Goal: Task Accomplishment & Management: Complete application form

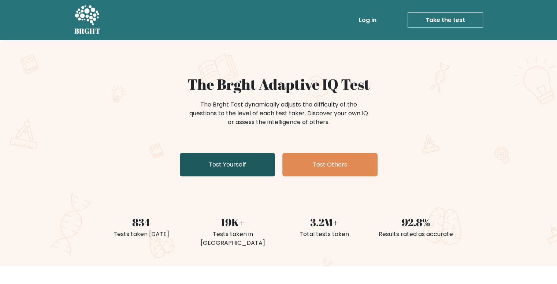
click at [243, 166] on link "Test Yourself" at bounding box center [227, 164] width 95 height 23
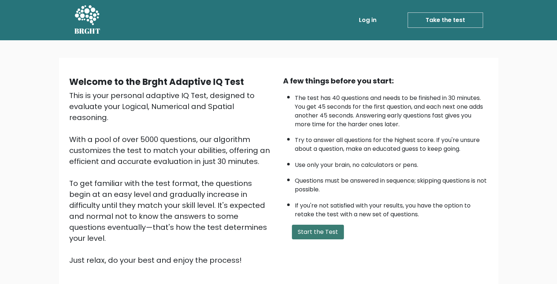
click at [317, 231] on button "Start the Test" at bounding box center [318, 232] width 52 height 15
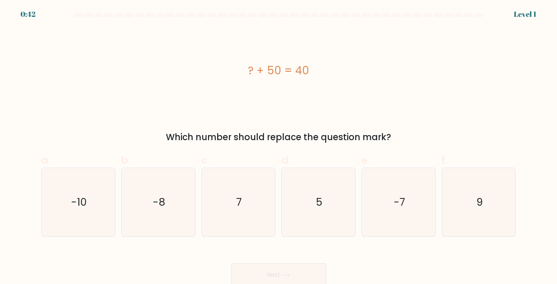
drag, startPoint x: 153, startPoint y: 134, endPoint x: 372, endPoint y: 116, distance: 220.4
click at [372, 116] on div "? + 50 = 40 Which number should replace the question mark?" at bounding box center [278, 86] width 483 height 116
drag, startPoint x: 238, startPoint y: 68, endPoint x: 250, endPoint y: 70, distance: 12.9
click at [250, 70] on div "? + 50 = 40" at bounding box center [278, 70] width 475 height 16
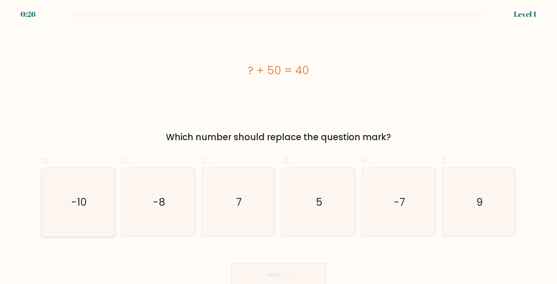
click at [48, 189] on icon "-10" at bounding box center [78, 202] width 68 height 68
click at [279, 147] on input "a. -10" at bounding box center [279, 144] width 0 height 5
radio input "true"
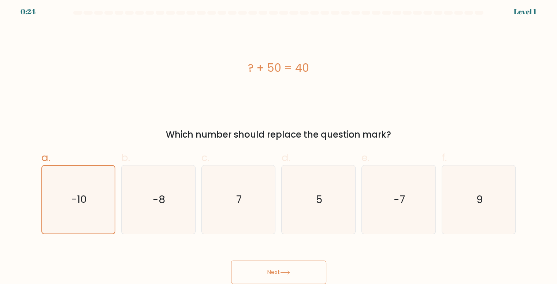
click at [293, 270] on button "Next" at bounding box center [278, 272] width 95 height 23
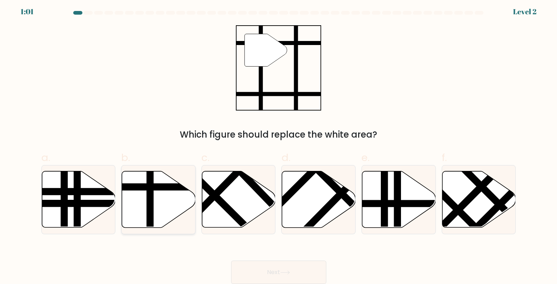
click at [126, 208] on icon at bounding box center [159, 199] width 74 height 56
click at [279, 144] on input "b." at bounding box center [279, 142] width 0 height 5
radio input "true"
click at [294, 267] on button "Next" at bounding box center [278, 272] width 95 height 23
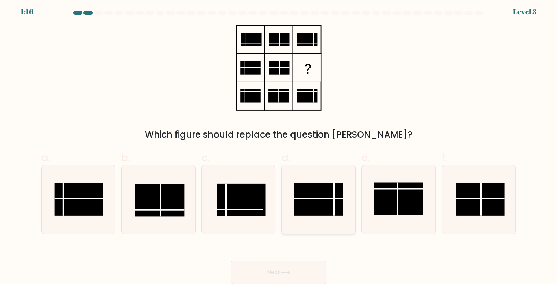
click at [317, 202] on rect at bounding box center [318, 199] width 49 height 33
click at [279, 144] on input "d." at bounding box center [279, 142] width 0 height 5
radio input "true"
click at [307, 264] on button "Next" at bounding box center [278, 272] width 95 height 23
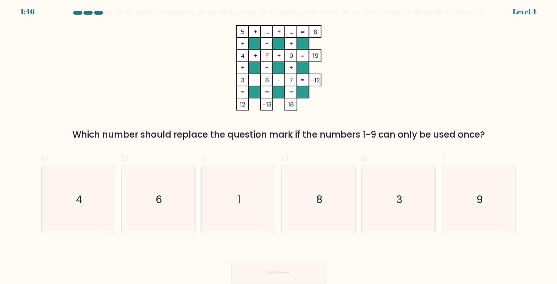
scroll to position [0, 0]
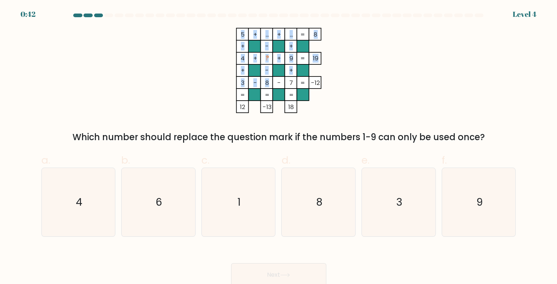
click at [262, 81] on icon "5 + ... + ... 8 + - + 4 + ? + 9 19 + - + 3 - 8 - 7 = -12 = = = = 12 -13 18 =" at bounding box center [279, 70] width 220 height 85
click at [267, 81] on tspan "8" at bounding box center [267, 82] width 4 height 9
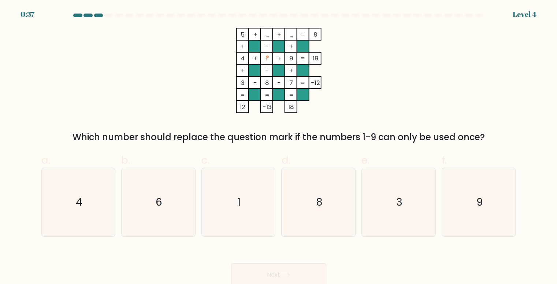
scroll to position [3, 0]
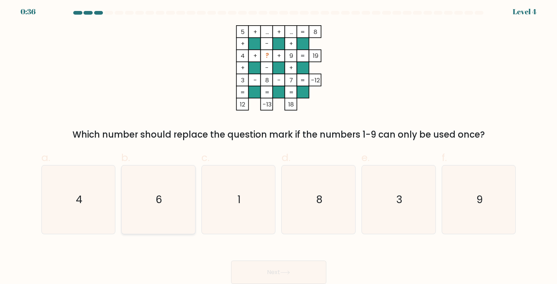
click at [169, 205] on icon "6" at bounding box center [158, 200] width 68 height 68
click at [279, 144] on input "b. 6" at bounding box center [279, 142] width 0 height 5
radio input "true"
click at [270, 268] on button "Next" at bounding box center [278, 272] width 95 height 23
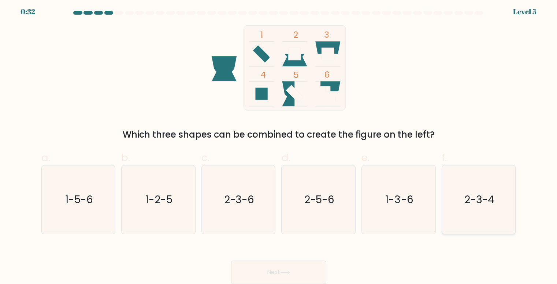
click at [470, 219] on icon "2-3-4" at bounding box center [479, 200] width 68 height 68
click at [279, 144] on input "f. 2-3-4" at bounding box center [279, 142] width 0 height 5
radio input "true"
click at [285, 264] on button "Next" at bounding box center [278, 272] width 95 height 23
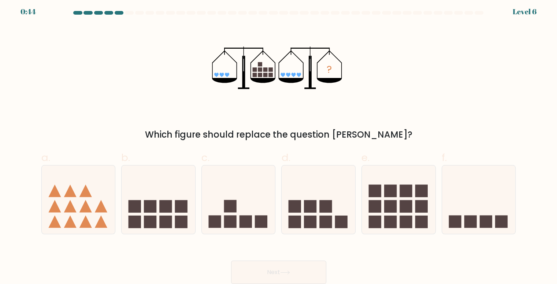
click at [403, 13] on div at bounding box center [406, 13] width 9 height 4
drag, startPoint x: 510, startPoint y: 13, endPoint x: 534, endPoint y: 12, distance: 23.8
click at [534, 12] on form at bounding box center [278, 147] width 557 height 273
drag, startPoint x: 177, startPoint y: 134, endPoint x: 388, endPoint y: 123, distance: 211.2
click at [388, 123] on div "? Which figure should replace the question mark?" at bounding box center [278, 83] width 483 height 116
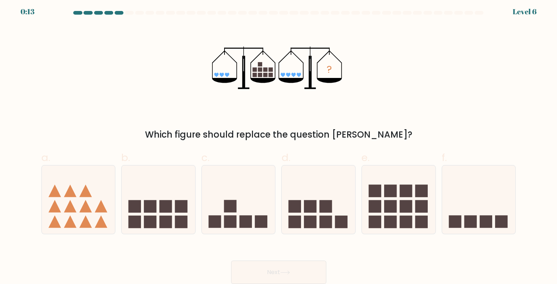
click at [357, 110] on div "? Which figure should replace the question mark?" at bounding box center [278, 83] width 483 height 116
drag, startPoint x: 187, startPoint y: 82, endPoint x: 376, endPoint y: 65, distance: 189.0
click at [376, 65] on div "? Which figure should replace the question mark?" at bounding box center [278, 83] width 483 height 116
click at [332, 72] on tspan "?" at bounding box center [329, 69] width 5 height 14
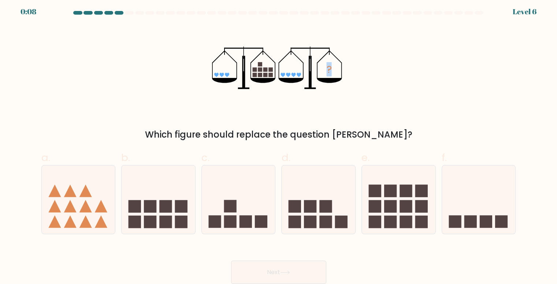
drag, startPoint x: 332, startPoint y: 72, endPoint x: 268, endPoint y: 62, distance: 64.1
click at [315, 71] on icon "?" at bounding box center [278, 67] width 133 height 85
click at [327, 70] on tspan "?" at bounding box center [329, 69] width 5 height 14
drag, startPoint x: 327, startPoint y: 70, endPoint x: 260, endPoint y: 158, distance: 110.5
click at [260, 158] on label "c." at bounding box center [238, 192] width 74 height 84
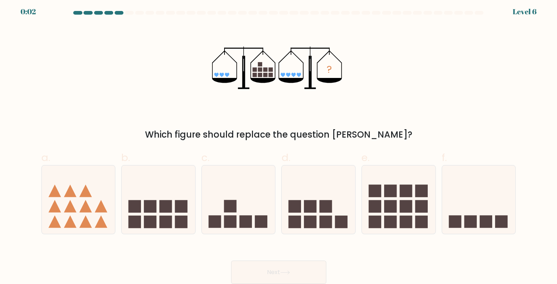
click at [279, 144] on input "c." at bounding box center [279, 142] width 0 height 5
radio input "true"
click at [66, 199] on icon at bounding box center [79, 199] width 74 height 61
click at [279, 144] on input "a." at bounding box center [279, 142] width 0 height 5
radio input "true"
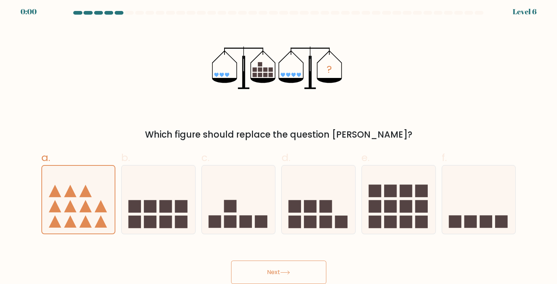
click at [264, 281] on div "Next" at bounding box center [278, 263] width 483 height 41
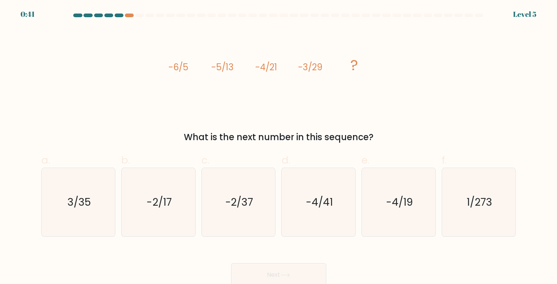
scroll to position [3, 0]
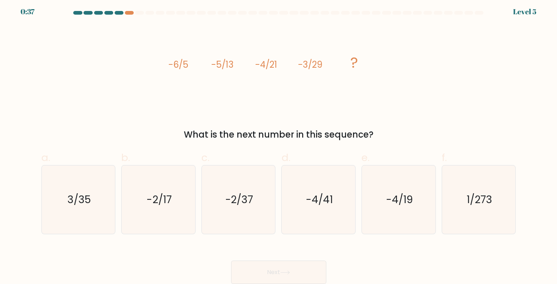
drag, startPoint x: 186, startPoint y: 139, endPoint x: 383, endPoint y: 123, distance: 197.7
click at [383, 123] on div "image/svg+xml -6/5 -5/13 -4/21 -3/29 ? What is the next number in this sequence?" at bounding box center [278, 83] width 483 height 116
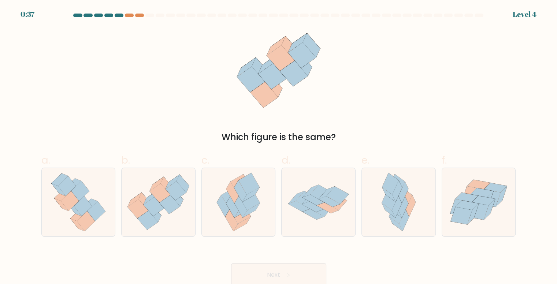
scroll to position [3, 0]
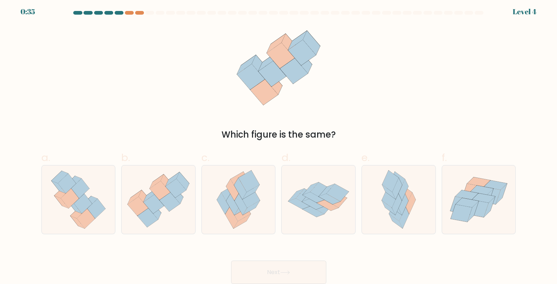
drag, startPoint x: 240, startPoint y: 130, endPoint x: 353, endPoint y: 131, distance: 112.8
click at [353, 131] on div "Which figure is the same?" at bounding box center [279, 134] width 466 height 13
drag, startPoint x: 353, startPoint y: 131, endPoint x: 174, endPoint y: 130, distance: 178.7
click at [174, 130] on div "Which figure is the same?" at bounding box center [279, 134] width 466 height 13
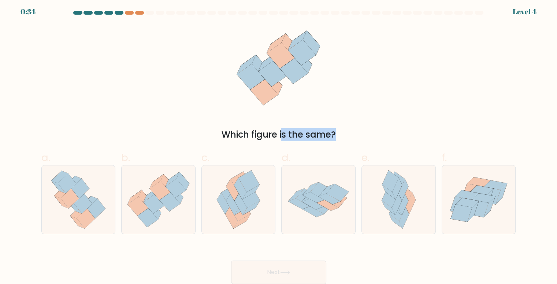
click at [174, 130] on div "Which figure is the same?" at bounding box center [279, 134] width 466 height 13
click at [138, 12] on div at bounding box center [139, 13] width 9 height 4
click at [130, 13] on div at bounding box center [129, 13] width 9 height 4
click at [121, 12] on div at bounding box center [119, 13] width 9 height 4
drag, startPoint x: 220, startPoint y: 132, endPoint x: 371, endPoint y: 149, distance: 151.1
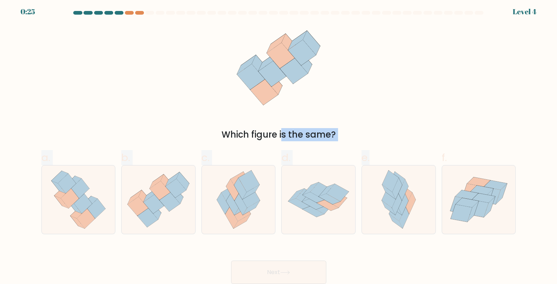
click at [371, 149] on form at bounding box center [278, 147] width 557 height 273
click at [371, 149] on div "a. b. c." at bounding box center [278, 189] width 480 height 90
drag, startPoint x: 135, startPoint y: 107, endPoint x: 238, endPoint y: 135, distance: 106.7
click at [238, 135] on div "Which figure is the same?" at bounding box center [278, 83] width 483 height 116
click at [287, 156] on span "d." at bounding box center [285, 157] width 9 height 14
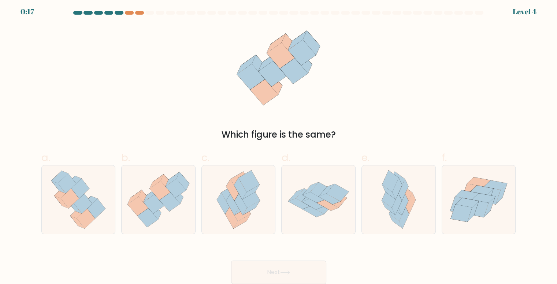
click at [279, 144] on input "d." at bounding box center [279, 142] width 0 height 5
radio input "true"
drag, startPoint x: 250, startPoint y: 120, endPoint x: 315, endPoint y: 130, distance: 65.6
click at [315, 130] on div "Which figure is the same?" at bounding box center [278, 83] width 483 height 116
click at [315, 130] on div "Which figure is the same?" at bounding box center [279, 134] width 466 height 13
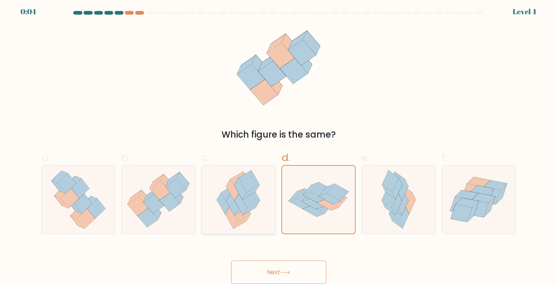
click at [248, 197] on icon at bounding box center [244, 189] width 21 height 22
click at [279, 144] on input "c." at bounding box center [279, 142] width 0 height 5
radio input "true"
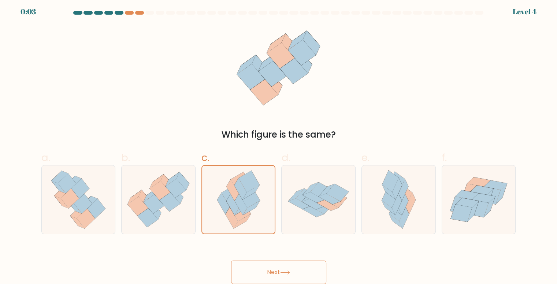
click at [253, 267] on button "Next" at bounding box center [278, 272] width 95 height 23
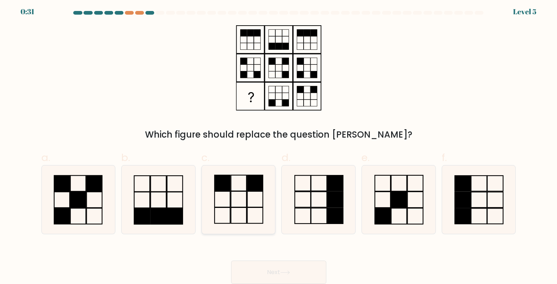
click at [226, 186] on rect at bounding box center [223, 183] width 16 height 16
click at [279, 144] on input "c." at bounding box center [279, 142] width 0 height 5
radio input "true"
click at [256, 270] on button "Next" at bounding box center [278, 272] width 95 height 23
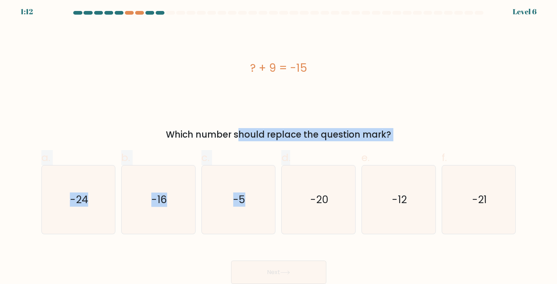
drag, startPoint x: 164, startPoint y: 131, endPoint x: 338, endPoint y: 160, distance: 175.6
click at [338, 160] on form "a." at bounding box center [278, 147] width 557 height 273
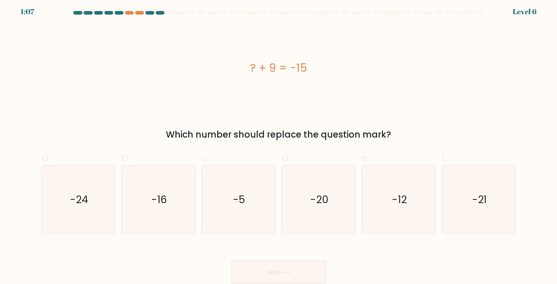
click at [375, 53] on div "? + 9 = -15" at bounding box center [278, 67] width 475 height 85
drag, startPoint x: 271, startPoint y: 62, endPoint x: 318, endPoint y: 63, distance: 47.2
click at [318, 63] on div "? + 9 = -15" at bounding box center [278, 68] width 475 height 16
click at [79, 194] on text "-24" at bounding box center [79, 200] width 18 height 14
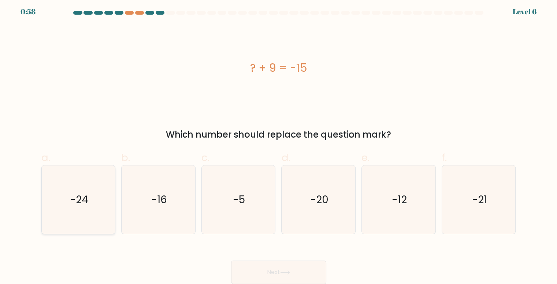
click at [279, 144] on input "a. -24" at bounding box center [279, 142] width 0 height 5
radio input "true"
click at [257, 267] on button "Next" at bounding box center [278, 272] width 95 height 23
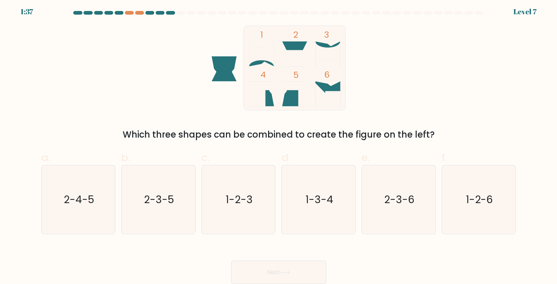
drag, startPoint x: 172, startPoint y: 17, endPoint x: 168, endPoint y: 14, distance: 5.2
click at [168, 14] on div at bounding box center [278, 14] width 483 height 7
click at [176, 200] on icon "2-3-5" at bounding box center [158, 200] width 68 height 68
click at [279, 144] on input "b. 2-3-5" at bounding box center [279, 142] width 0 height 5
radio input "true"
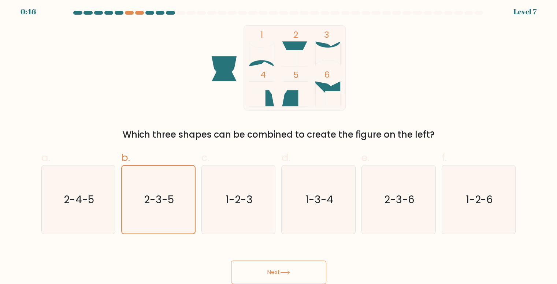
click at [252, 268] on button "Next" at bounding box center [278, 272] width 95 height 23
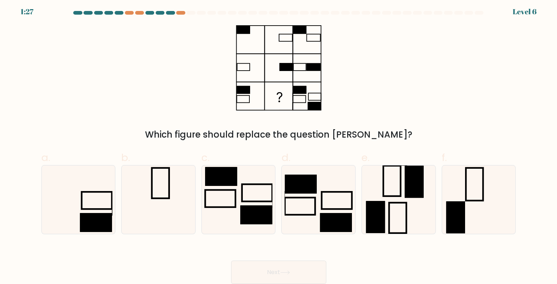
click at [180, 10] on div "1:27 Level 6" at bounding box center [278, 7] width 557 height 20
click at [93, 211] on icon at bounding box center [78, 200] width 68 height 68
click at [279, 144] on input "a." at bounding box center [279, 142] width 0 height 5
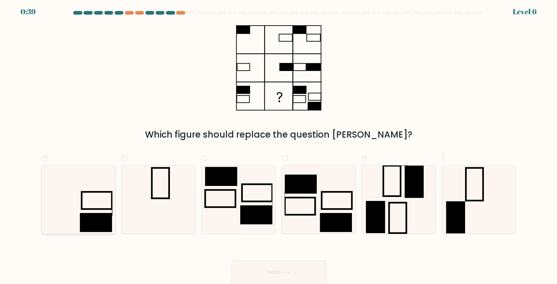
radio input "true"
click at [285, 271] on icon at bounding box center [285, 273] width 10 height 4
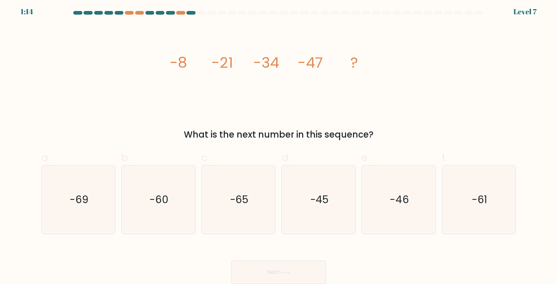
drag, startPoint x: 184, startPoint y: 132, endPoint x: 384, endPoint y: 122, distance: 200.6
click at [384, 122] on div "image/svg+xml -8 -21 -34 -47 ? What is the next number in this sequence?" at bounding box center [278, 83] width 483 height 116
drag, startPoint x: 182, startPoint y: 62, endPoint x: 236, endPoint y: 60, distance: 53.5
click at [236, 60] on icon "image/svg+xml -8 -21 -34 -47 ?" at bounding box center [279, 67] width 220 height 85
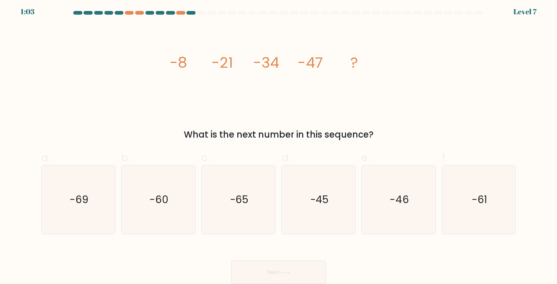
click at [291, 71] on icon "image/svg+xml -8 -21 -34 -47 ?" at bounding box center [279, 67] width 220 height 85
click at [175, 205] on icon "-60" at bounding box center [158, 200] width 68 height 68
click at [279, 144] on input "b. -60" at bounding box center [279, 142] width 0 height 5
radio input "true"
click at [280, 268] on button "Next" at bounding box center [278, 272] width 95 height 23
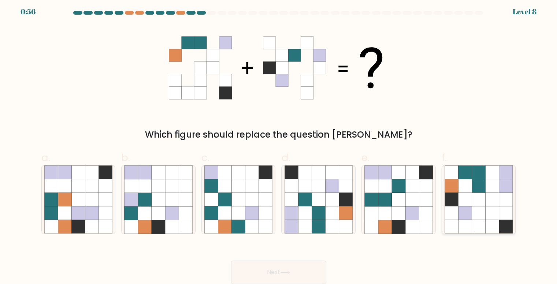
click at [483, 207] on icon at bounding box center [479, 214] width 14 height 14
click at [279, 144] on input "f." at bounding box center [279, 142] width 0 height 5
radio input "true"
click at [292, 264] on button "Next" at bounding box center [278, 272] width 95 height 23
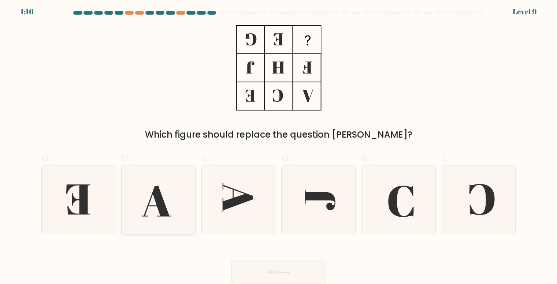
click at [160, 199] on icon at bounding box center [157, 201] width 30 height 30
click at [279, 144] on input "b." at bounding box center [279, 142] width 0 height 5
radio input "true"
click at [484, 196] on icon at bounding box center [479, 200] width 68 height 68
click at [279, 144] on input "f." at bounding box center [279, 142] width 0 height 5
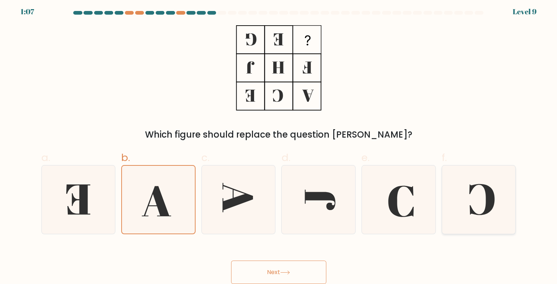
radio input "true"
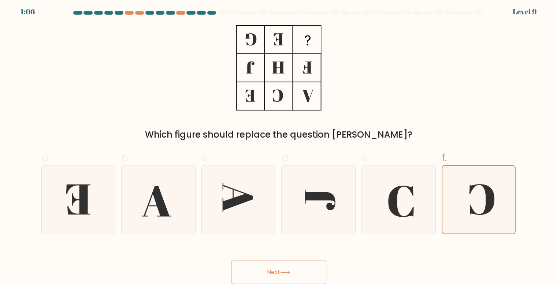
click at [308, 277] on button "Next" at bounding box center [278, 272] width 95 height 23
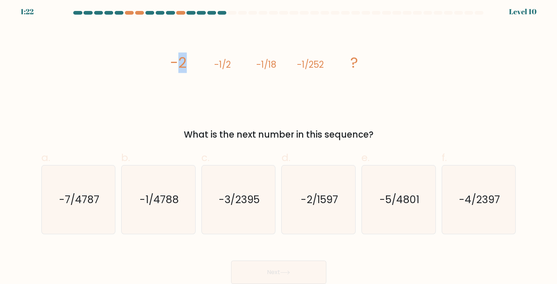
drag, startPoint x: 178, startPoint y: 63, endPoint x: 195, endPoint y: 62, distance: 16.9
click at [195, 62] on icon "image/svg+xml -2 -1/2 -1/18 -1/252 ?" at bounding box center [279, 67] width 220 height 85
click at [248, 65] on icon "image/svg+xml -2 -1/2 -1/18 -1/252 ?" at bounding box center [279, 67] width 220 height 85
click at [226, 66] on tspan "-1/2" at bounding box center [222, 65] width 16 height 12
drag, startPoint x: 247, startPoint y: 68, endPoint x: 286, endPoint y: 64, distance: 39.0
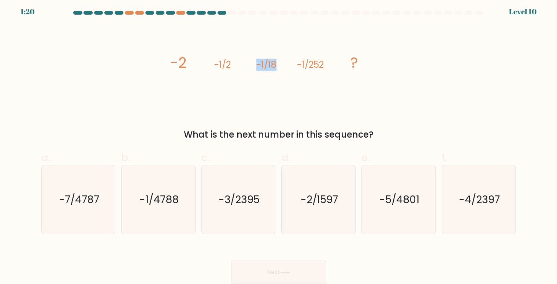
click at [286, 64] on icon "image/svg+xml -2 -1/2 -1/18 -1/252 ?" at bounding box center [279, 67] width 220 height 85
drag, startPoint x: 299, startPoint y: 64, endPoint x: 323, endPoint y: 60, distance: 24.5
click at [323, 60] on tspan "-1/252" at bounding box center [310, 65] width 27 height 12
click at [186, 65] on tspan "-2" at bounding box center [178, 62] width 16 height 21
click at [225, 64] on tspan "-1/2" at bounding box center [222, 65] width 16 height 12
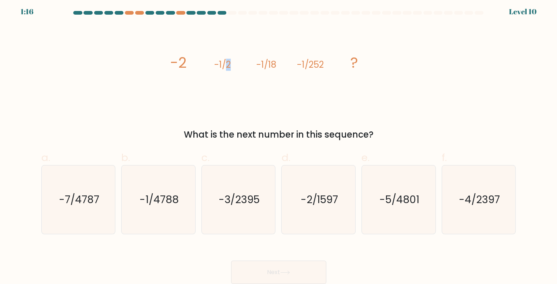
click at [225, 64] on tspan "-1/2" at bounding box center [222, 65] width 16 height 12
click at [226, 64] on tspan "-1/2" at bounding box center [222, 65] width 16 height 12
click at [245, 62] on icon "image/svg+xml -2 -1/2 -1/18 -1/252 ?" at bounding box center [279, 67] width 220 height 85
click at [256, 59] on icon "image/svg+xml -2 -1/2 -1/18 -1/252 ?" at bounding box center [279, 67] width 220 height 85
click at [256, 59] on tspan "-1/18" at bounding box center [266, 65] width 20 height 12
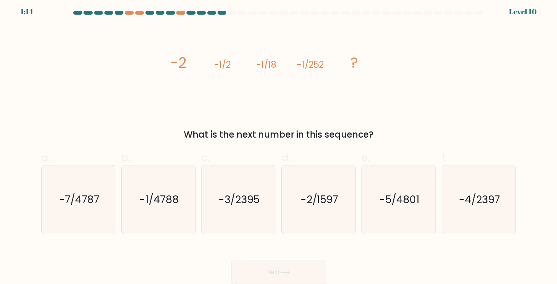
click at [256, 59] on tspan "-1/18" at bounding box center [266, 65] width 20 height 12
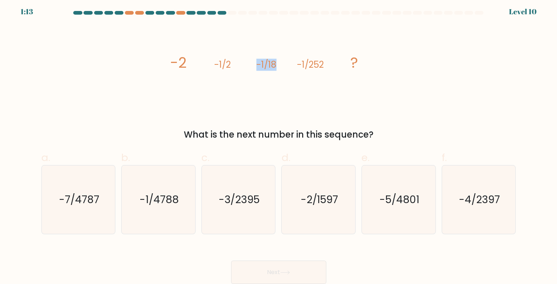
click at [256, 59] on tspan "-1/18" at bounding box center [266, 65] width 20 height 12
click at [256, 60] on tspan "-1/18" at bounding box center [266, 65] width 20 height 12
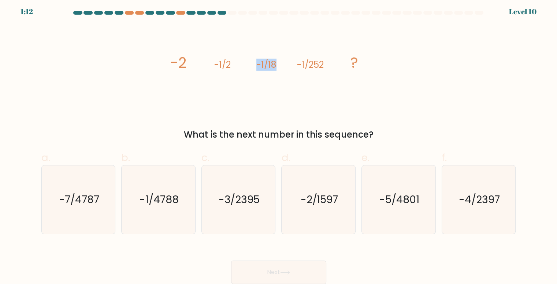
click at [256, 62] on tspan "-1/18" at bounding box center [266, 65] width 20 height 12
click at [253, 61] on icon "image/svg+xml -2 -1/2 -1/18 -1/252 ?" at bounding box center [279, 67] width 220 height 85
click at [254, 61] on icon "image/svg+xml -2 -1/2 -1/18 -1/252 ?" at bounding box center [279, 67] width 220 height 85
click at [255, 61] on icon "image/svg+xml -2 -1/2 -1/18 -1/252 ?" at bounding box center [279, 67] width 220 height 85
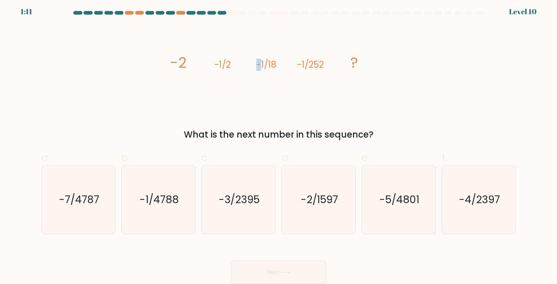
click at [256, 62] on tspan "-1/18" at bounding box center [266, 65] width 20 height 12
click at [257, 62] on tspan "-1/18" at bounding box center [266, 65] width 20 height 12
click at [257, 60] on tspan "-1/18" at bounding box center [266, 65] width 20 height 12
drag, startPoint x: 257, startPoint y: 59, endPoint x: 257, endPoint y: 71, distance: 12.1
click at [257, 71] on tspan "-1/18" at bounding box center [266, 65] width 20 height 12
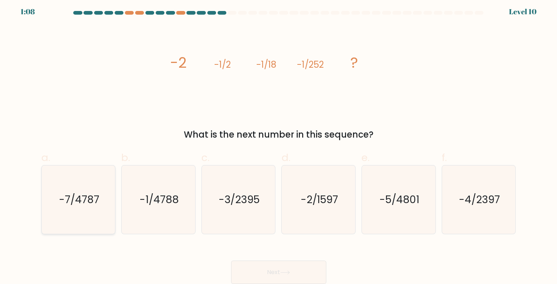
click at [84, 200] on text "-7/4787" at bounding box center [79, 200] width 40 height 14
click at [279, 144] on input "a. -7/4787" at bounding box center [279, 142] width 0 height 5
radio input "true"
click at [131, 203] on icon "-1/4788" at bounding box center [158, 200] width 68 height 68
click at [279, 144] on input "b. -1/4788" at bounding box center [279, 142] width 0 height 5
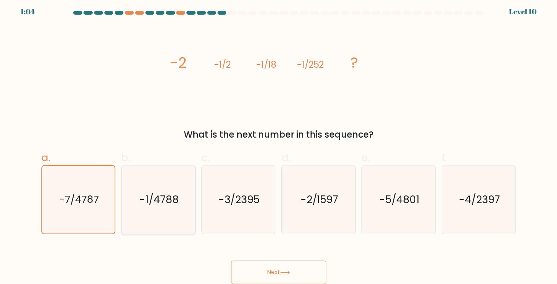
radio input "true"
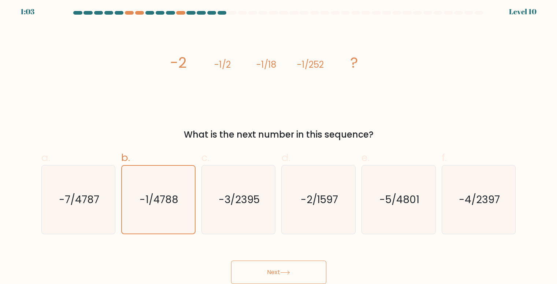
click at [269, 265] on button "Next" at bounding box center [278, 272] width 95 height 23
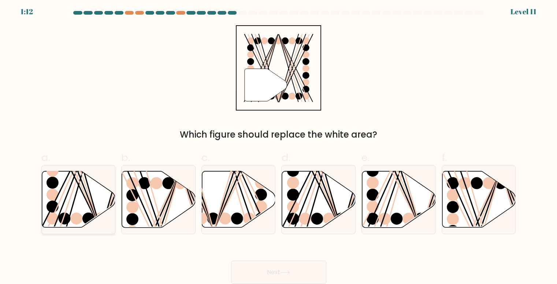
click at [94, 208] on line at bounding box center [83, 170] width 34 height 119
click at [279, 144] on input "a." at bounding box center [279, 142] width 0 height 5
radio input "true"
click at [257, 265] on button "Next" at bounding box center [278, 272] width 95 height 23
